Goal: Transaction & Acquisition: Book appointment/travel/reservation

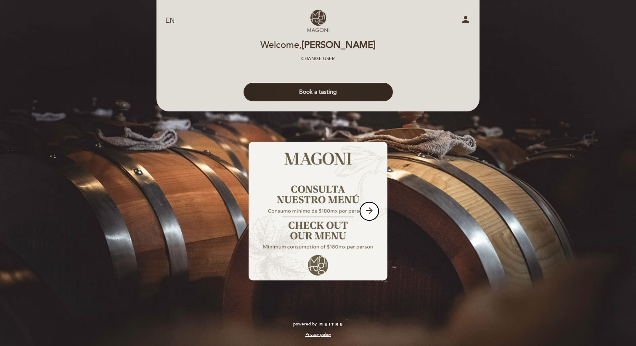
click at [339, 86] on button "Book a tasting" at bounding box center [317, 92] width 149 height 18
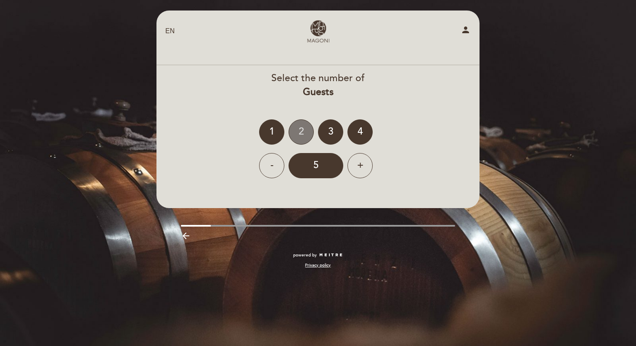
click at [298, 136] on div "2" at bounding box center [300, 131] width 25 height 25
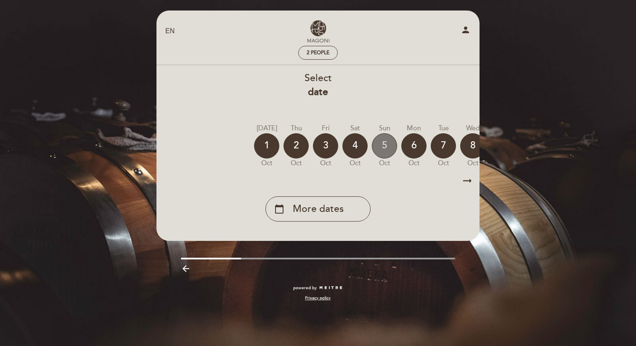
click at [378, 145] on div "5" at bounding box center [384, 145] width 25 height 25
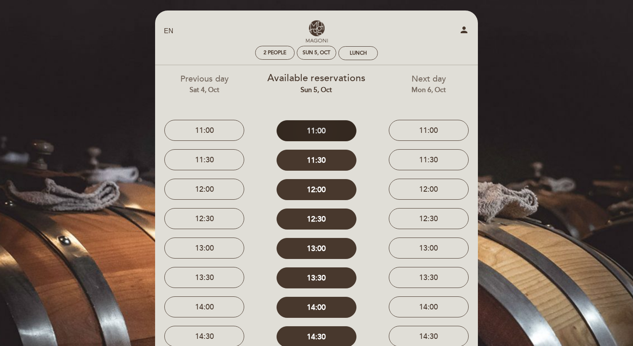
click at [332, 135] on button "11:00" at bounding box center [317, 130] width 80 height 21
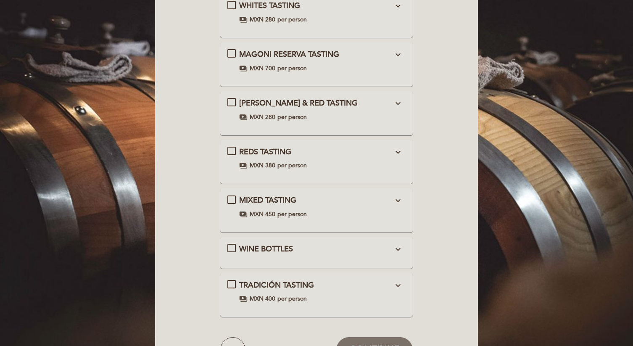
scroll to position [119, 0]
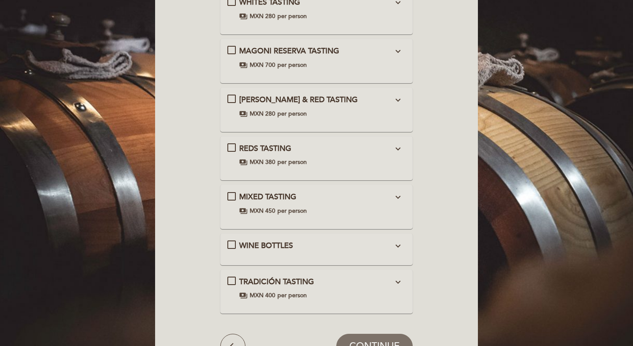
click at [396, 101] on icon "expand_more" at bounding box center [398, 100] width 10 height 10
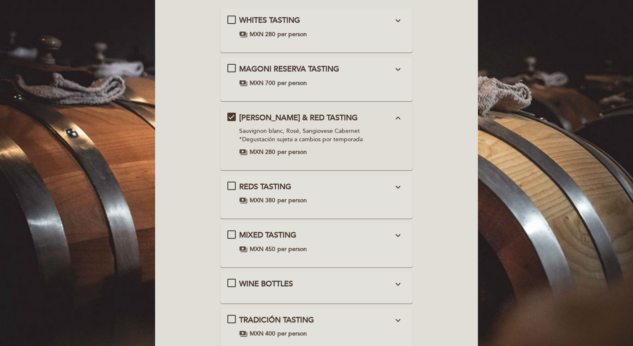
scroll to position [101, 0]
click at [316, 235] on div "MIXED TASTING expand_more" at bounding box center [316, 235] width 154 height 11
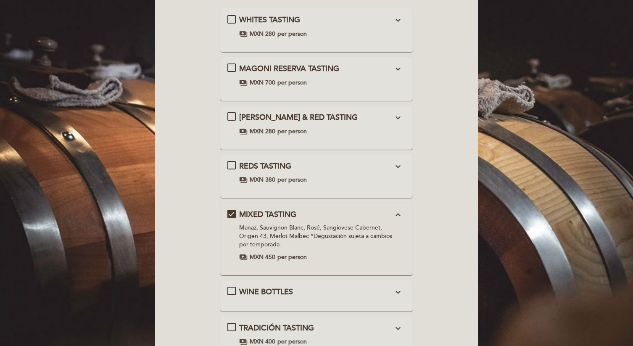
click at [397, 216] on icon "expand_less" at bounding box center [398, 215] width 10 height 10
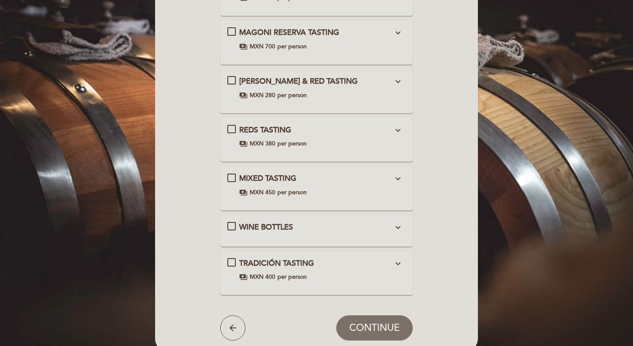
scroll to position [138, 0]
click at [384, 281] on div "TRADICIÓN TASTING expand_more 4 WINES: SAUVIGNON BLANC, TEMPRANILLO-MERLOT, BAR…" at bounding box center [316, 272] width 179 height 30
click at [384, 273] on div "payments MXN 400 per person" at bounding box center [316, 276] width 154 height 8
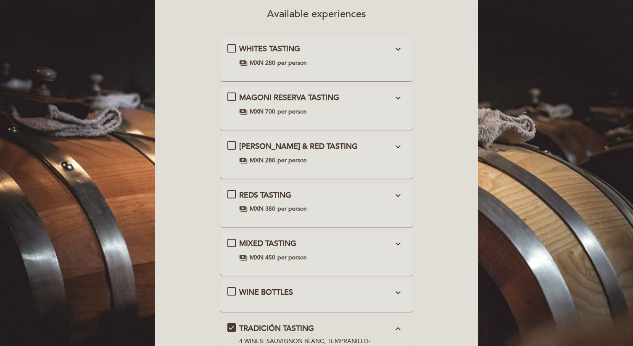
scroll to position [64, 0]
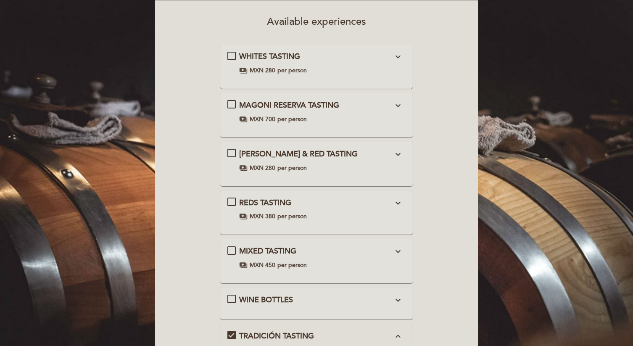
click at [413, 106] on form "WHITES TASTING expand_more Manaz, Chardonnay Vermentino, Sauvignon Blanc paymen…" at bounding box center [316, 244] width 311 height 400
click at [395, 113] on div "MAGONI RESERVA TASTING expand_more Sauvignon Blanc, Tempranillo, Syrah, Nebbiol…" at bounding box center [316, 112] width 179 height 24
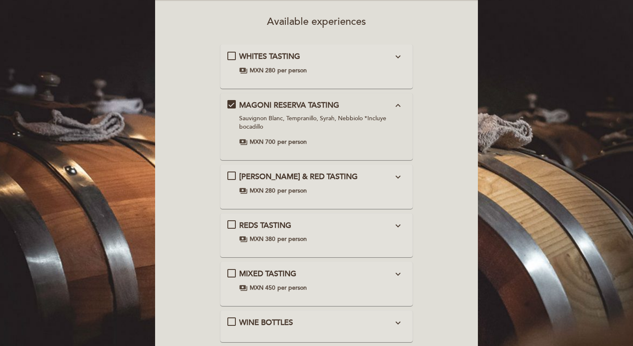
click at [399, 60] on icon "expand_more" at bounding box center [398, 57] width 10 height 10
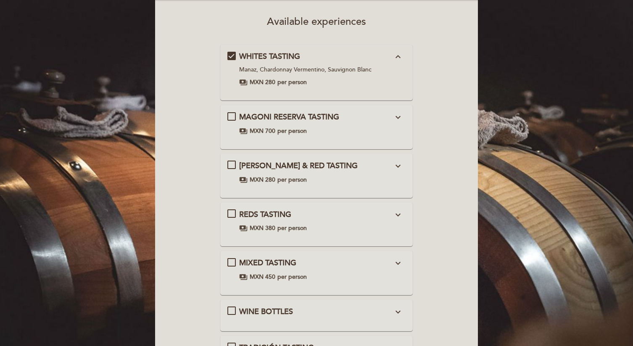
click at [404, 155] on div "[PERSON_NAME] & RED TASTING expand_more Sauvignon blanc, Rosé, Sangiovese Caber…" at bounding box center [316, 175] width 193 height 45
click at [388, 176] on div "payments MXN 280 per person" at bounding box center [316, 180] width 154 height 8
